Goal: Task Accomplishment & Management: Use online tool/utility

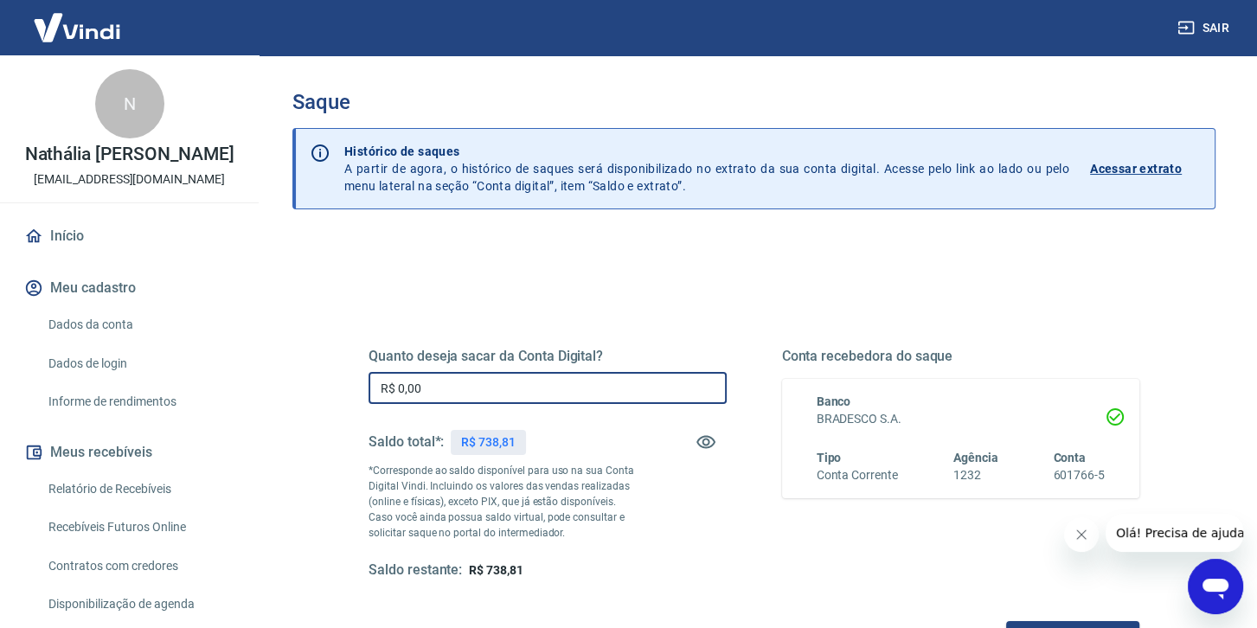
click at [436, 399] on input "R$ 0,00" at bounding box center [548, 388] width 358 height 32
click at [436, 399] on input "R$ 738,81" at bounding box center [548, 388] width 358 height 32
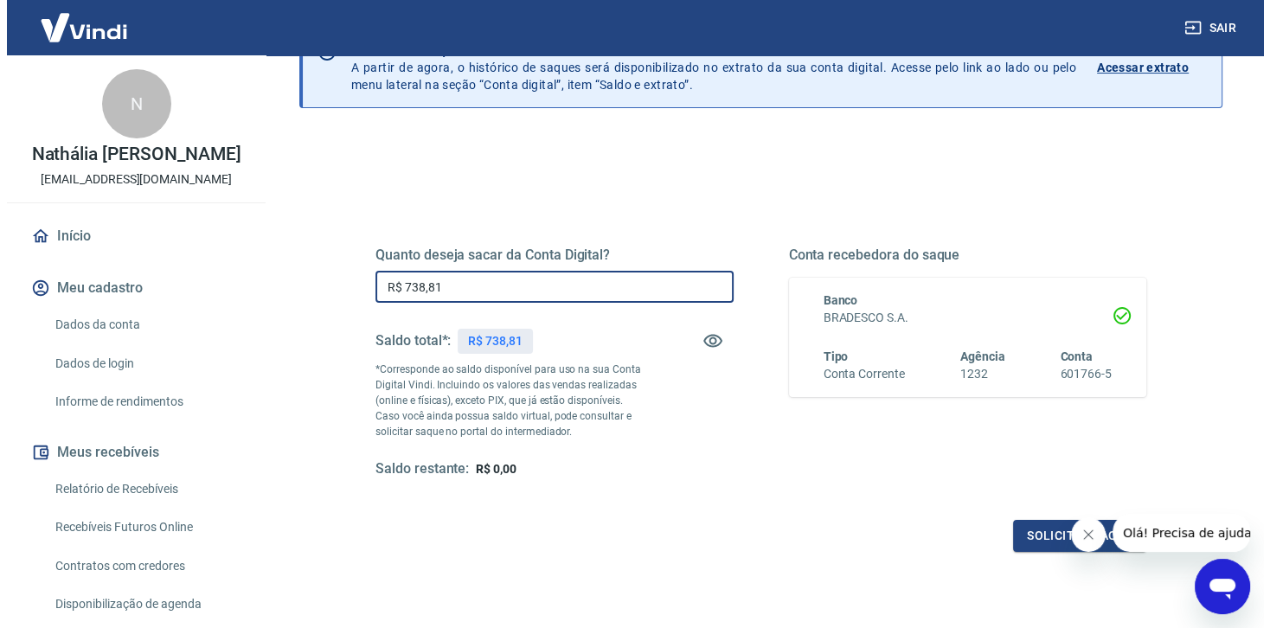
scroll to position [100, 0]
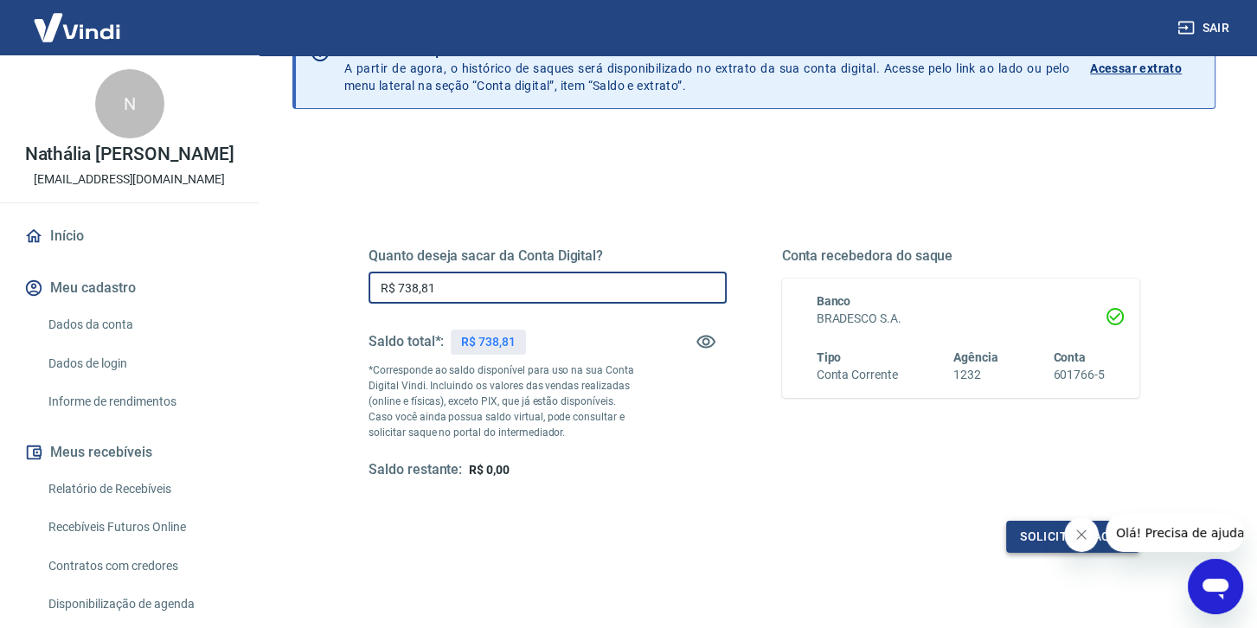
type input "R$ 738,81"
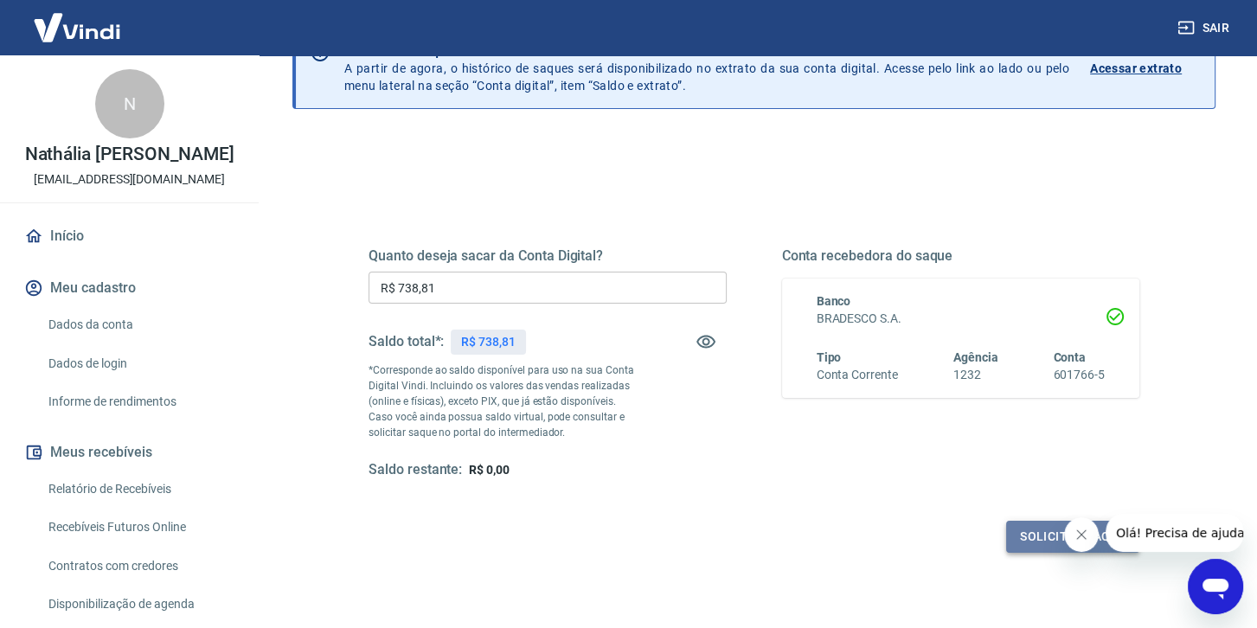
click at [1035, 530] on button "Solicitar saque" at bounding box center [1072, 537] width 133 height 32
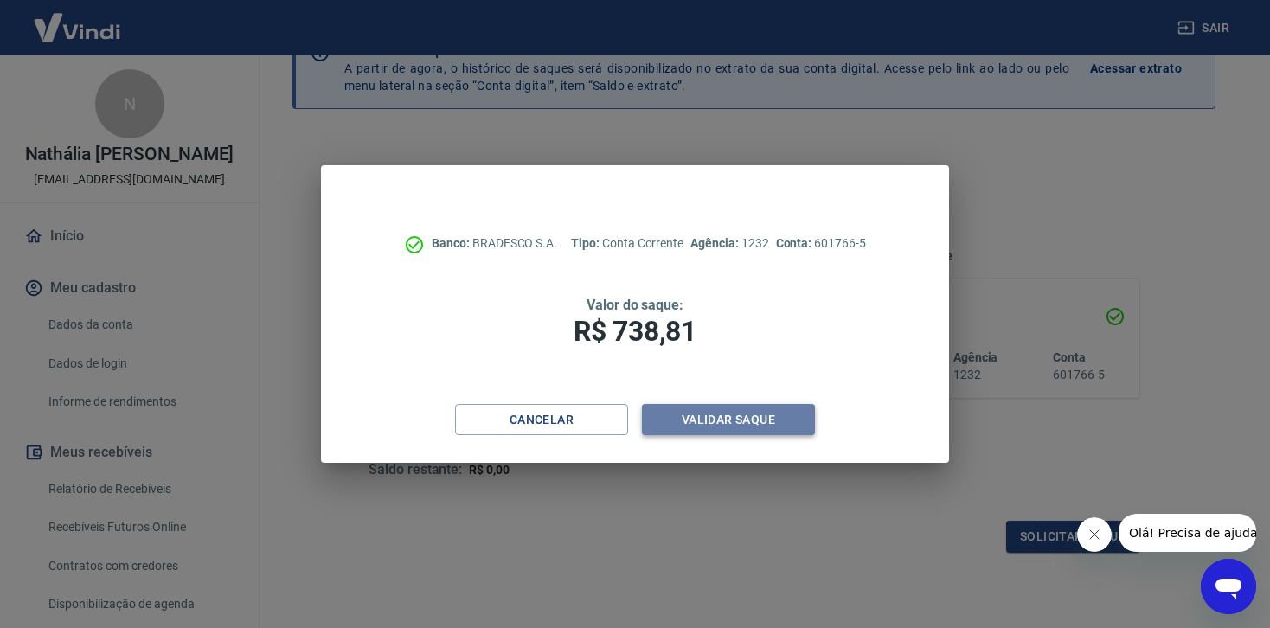
click at [737, 419] on button "Validar saque" at bounding box center [728, 420] width 173 height 32
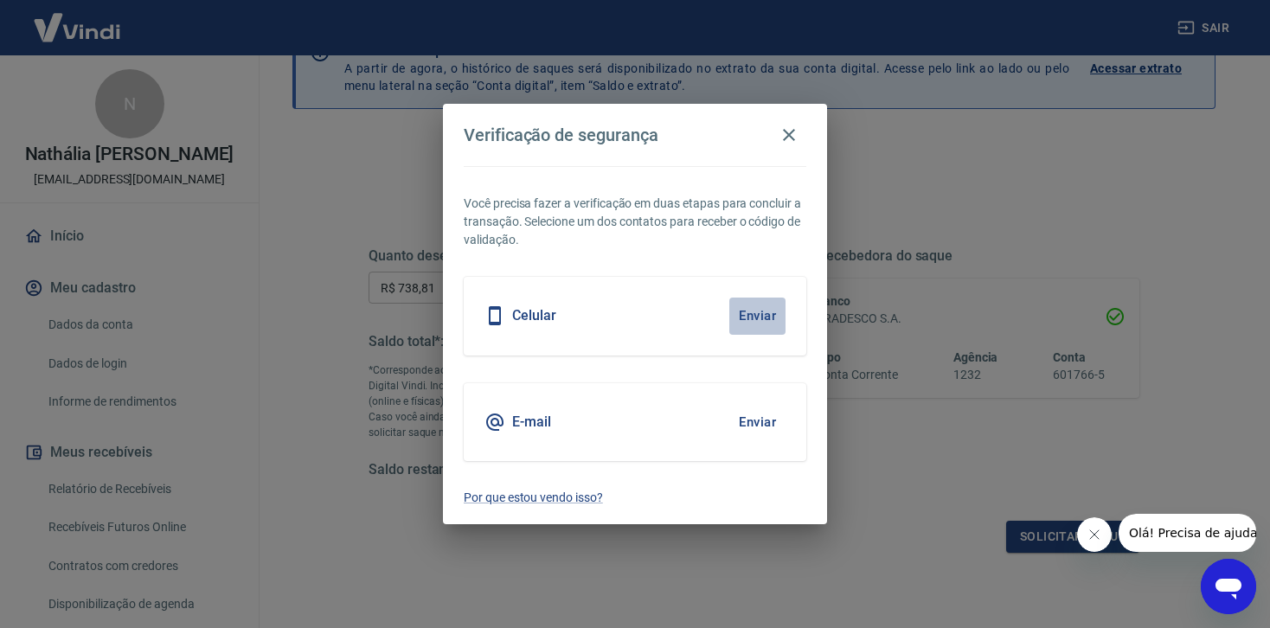
click at [761, 310] on button "Enviar" at bounding box center [757, 316] width 56 height 36
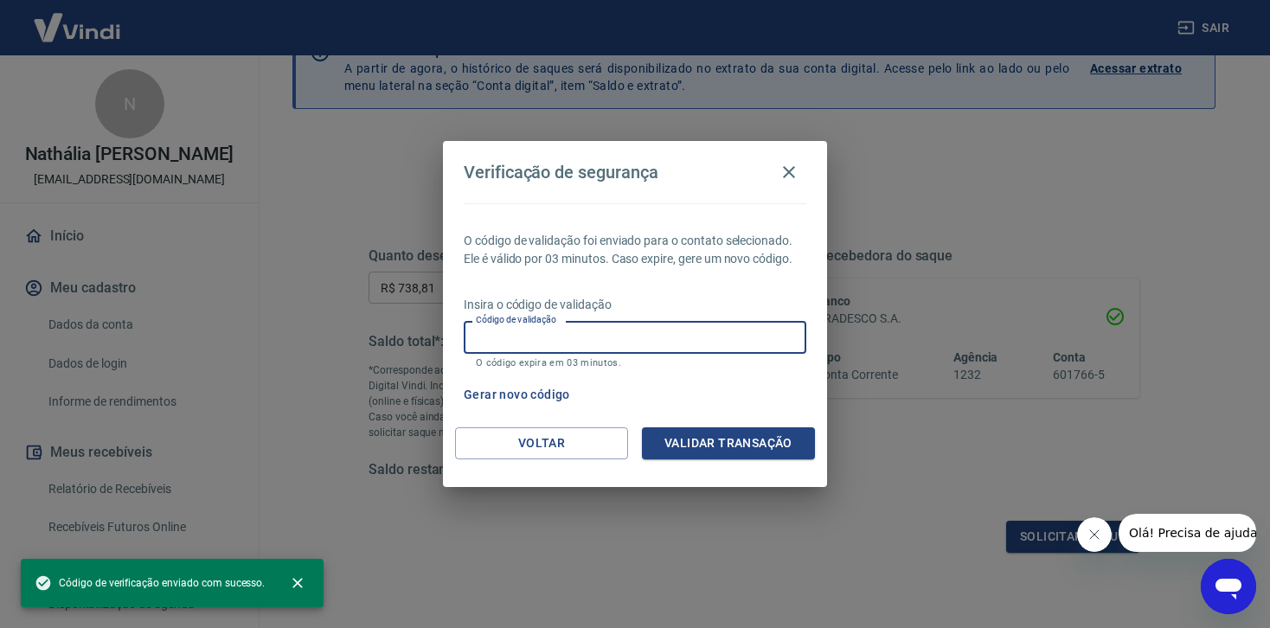
click at [696, 340] on input "Código de validação" at bounding box center [635, 337] width 343 height 32
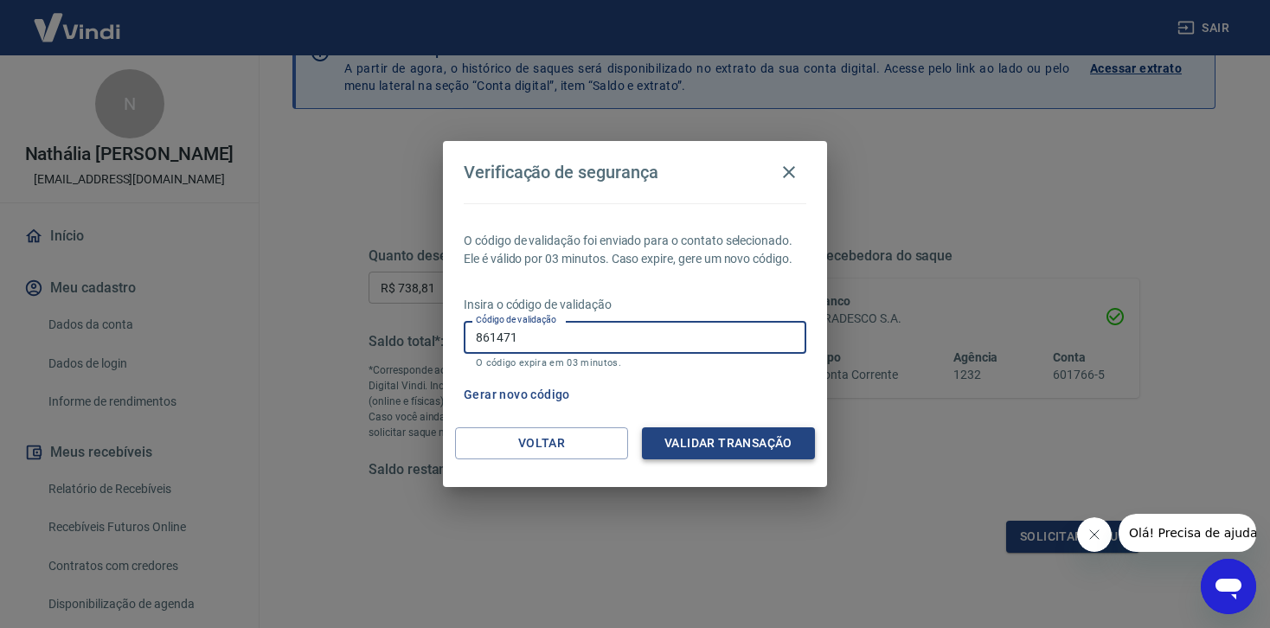
type input "861471"
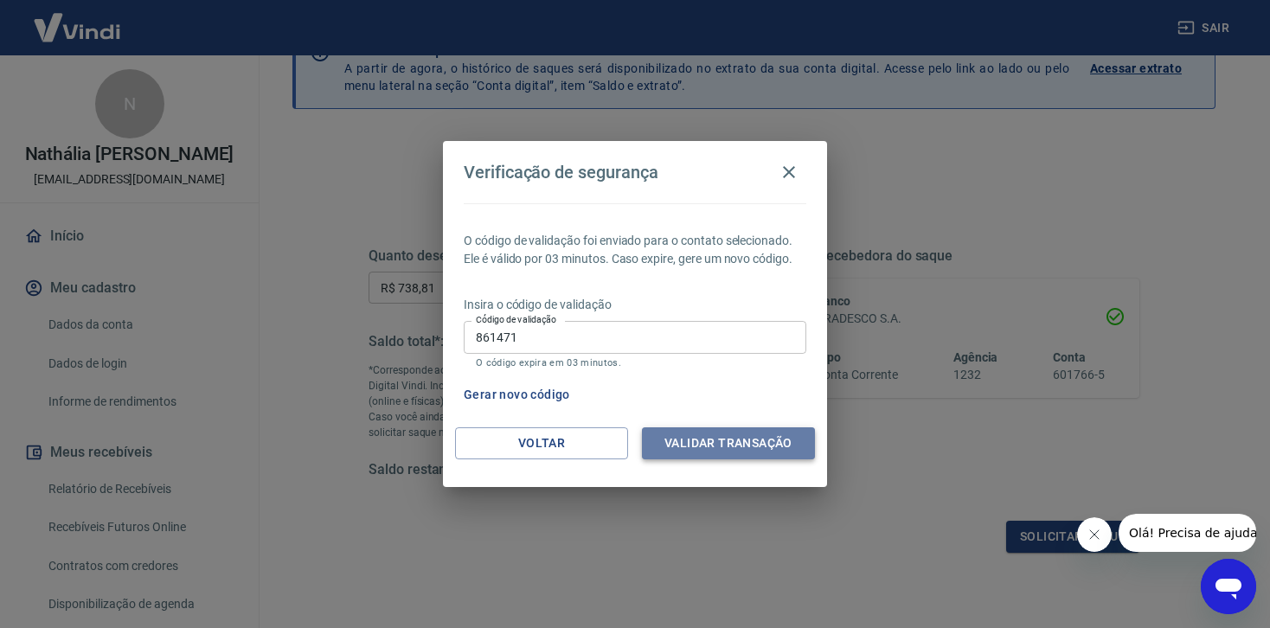
click at [749, 436] on button "Validar transação" at bounding box center [728, 443] width 173 height 32
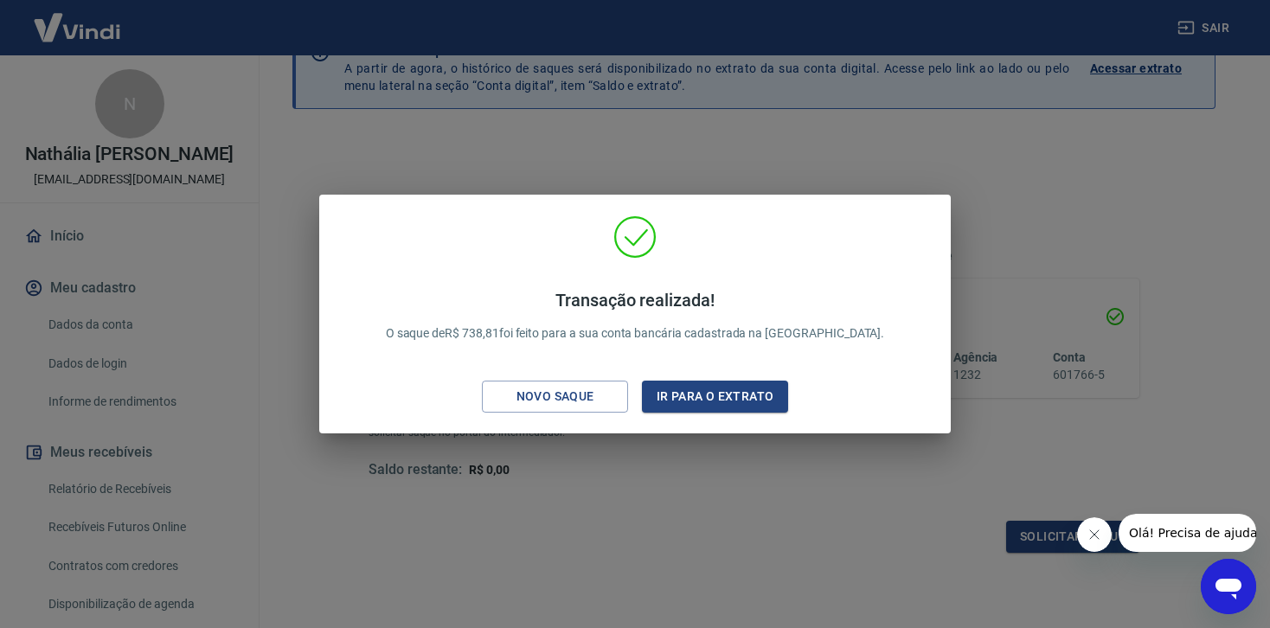
click at [1057, 157] on div "Transação realizada! O saque de R$ 738,81 foi feito para a sua conta bancária c…" at bounding box center [635, 314] width 1270 height 628
